Goal: Task Accomplishment & Management: Manage account settings

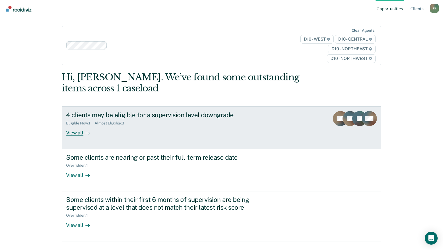
click at [73, 133] on div "View all" at bounding box center [81, 130] width 30 height 10
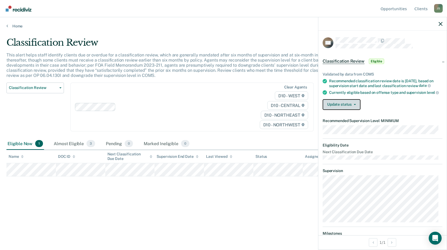
click at [357, 107] on button "Update status" at bounding box center [342, 104] width 38 height 11
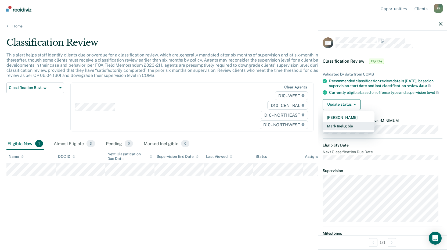
click at [353, 130] on button "Mark Ineligible" at bounding box center [349, 126] width 52 height 9
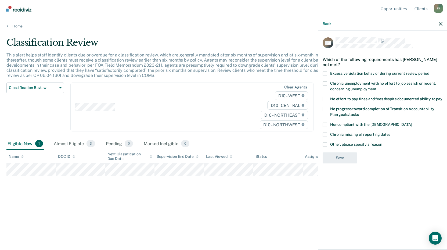
click at [324, 126] on span at bounding box center [325, 125] width 4 height 4
click at [412, 123] on input "Noncompliant with the [DEMOGRAPHIC_DATA]" at bounding box center [412, 123] width 0 height 0
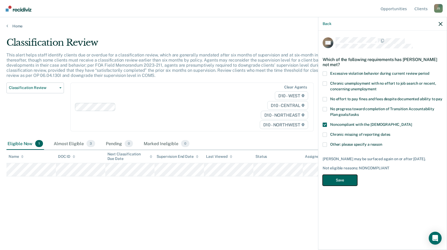
click at [355, 184] on button "Save" at bounding box center [340, 180] width 35 height 11
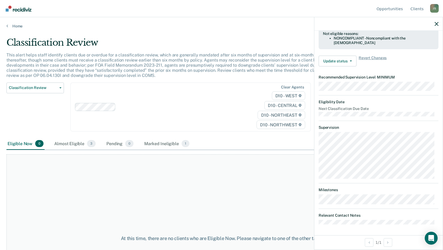
scroll to position [96, 0]
click at [82, 143] on div "Almost Eligible 3" at bounding box center [75, 144] width 44 height 12
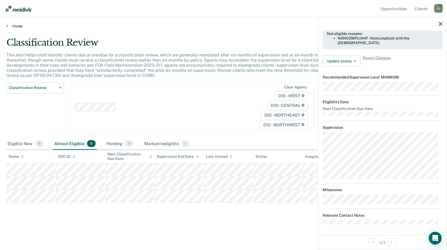
click at [19, 24] on link "Home" at bounding box center [223, 26] width 434 height 5
